Goal: Obtain resource: Download file/media

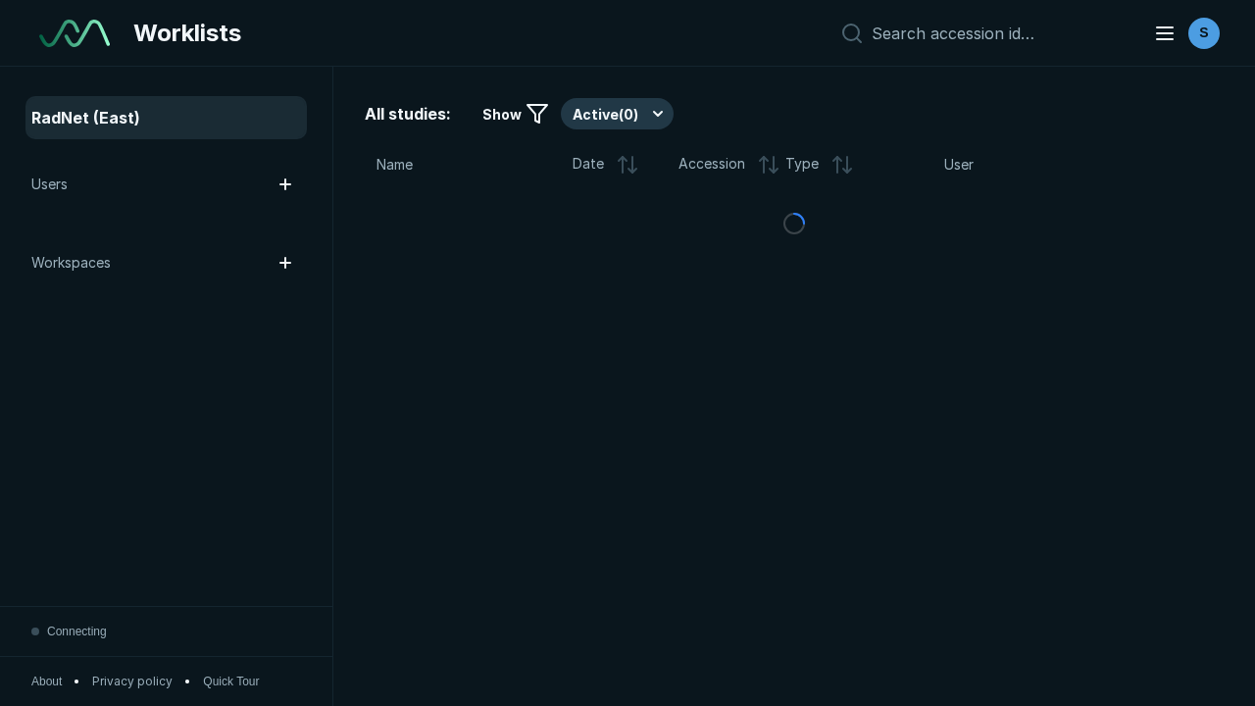
scroll to position [5356, 8170]
